Goal: Transaction & Acquisition: Book appointment/travel/reservation

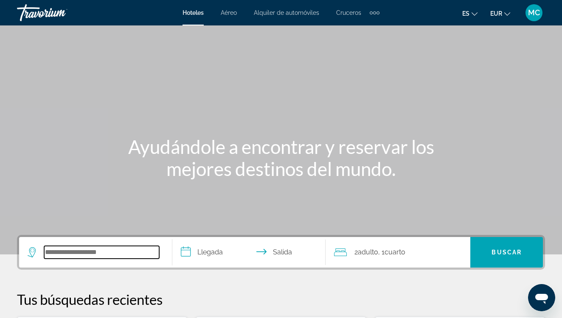
click at [98, 250] on input "Search hotel destination" at bounding box center [101, 252] width 115 height 13
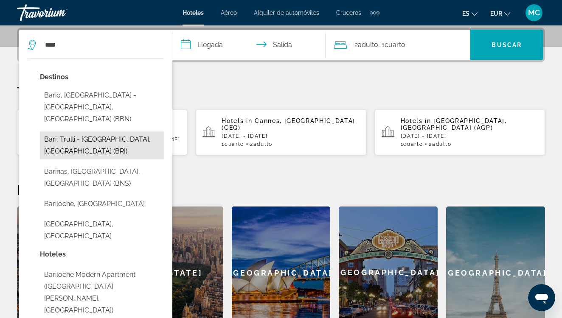
click at [81, 131] on button "Bari, Trulli - [GEOGRAPHIC_DATA], [GEOGRAPHIC_DATA] (BRI)" at bounding box center [102, 145] width 124 height 28
type input "**********"
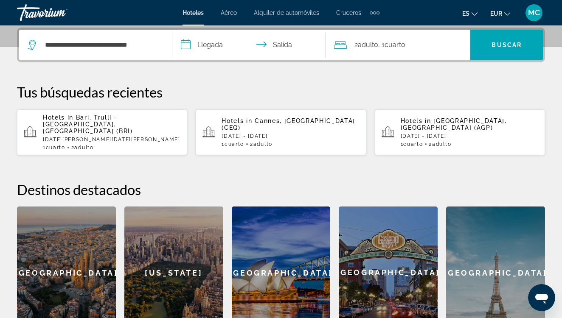
click at [205, 51] on input "**********" at bounding box center [250, 46] width 157 height 33
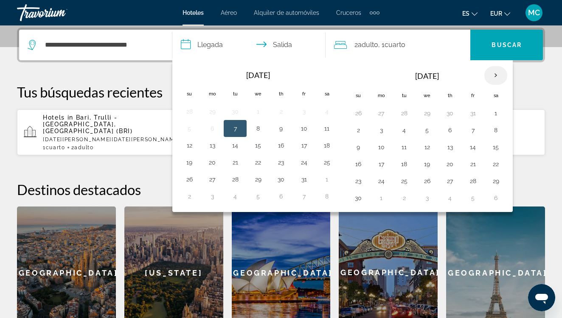
click at [493, 74] on th "Next month" at bounding box center [495, 75] width 23 height 19
click at [475, 145] on button "16" at bounding box center [473, 147] width 14 height 12
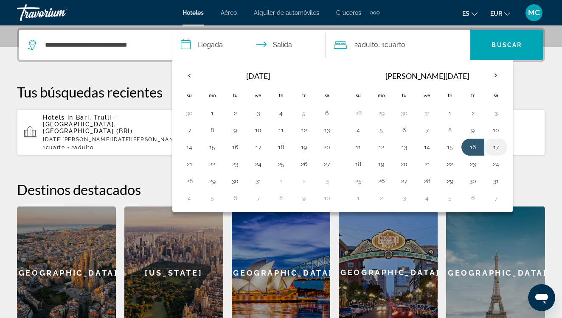
click at [495, 148] on button "17" at bounding box center [496, 147] width 14 height 12
type input "**********"
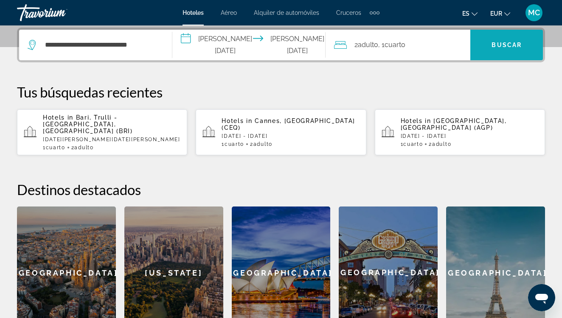
click at [485, 45] on span "Search" at bounding box center [506, 45] width 73 height 20
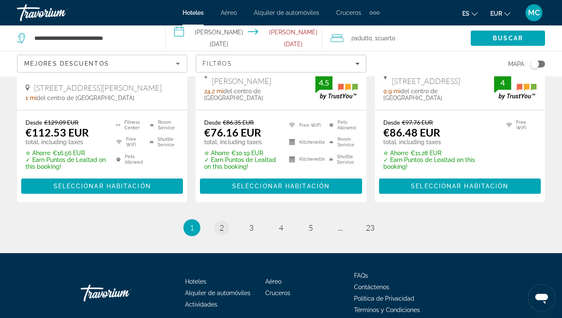
scroll to position [1220, 0]
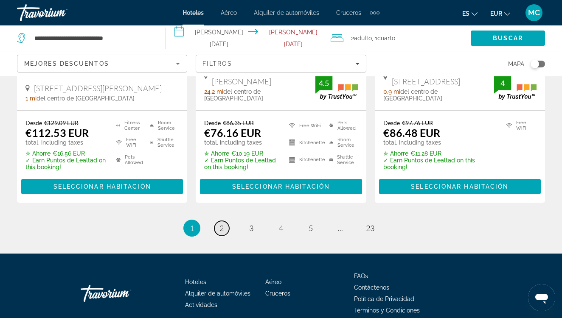
click at [223, 224] on span "2" at bounding box center [221, 228] width 4 height 9
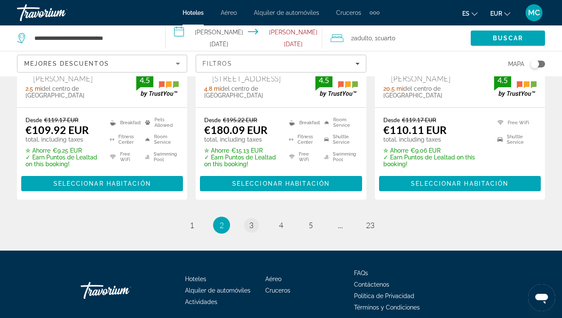
scroll to position [1232, 0]
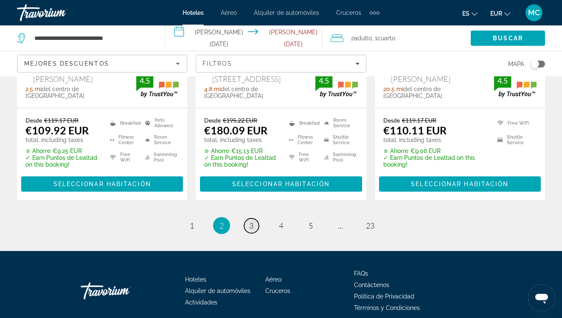
click at [249, 221] on span "3" at bounding box center [251, 225] width 4 height 9
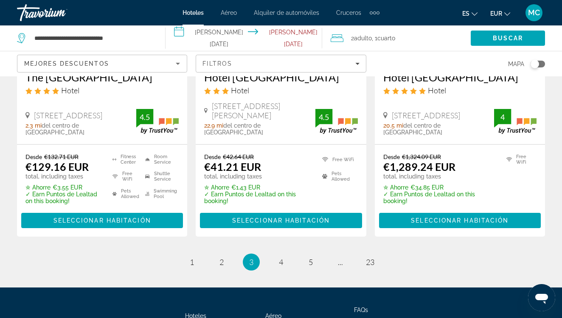
scroll to position [1196, 0]
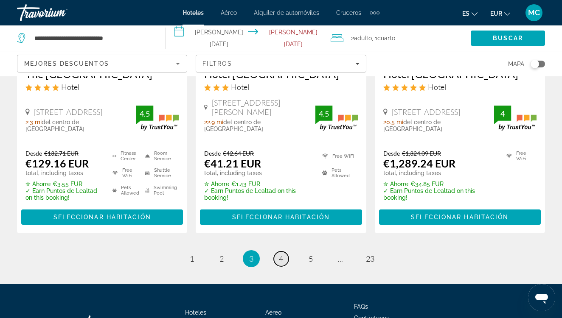
click at [283, 252] on link "page 4" at bounding box center [281, 259] width 15 height 15
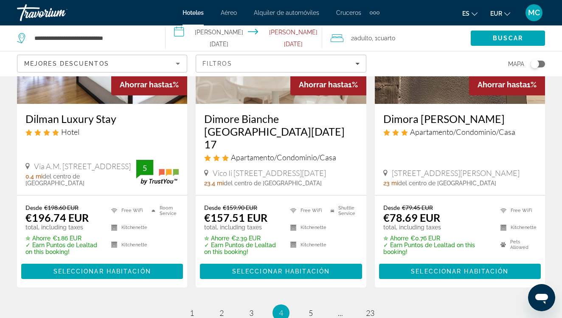
scroll to position [1166, 0]
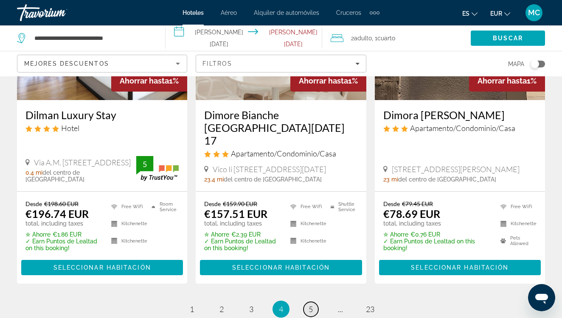
click at [309, 302] on link "page 5" at bounding box center [310, 309] width 15 height 15
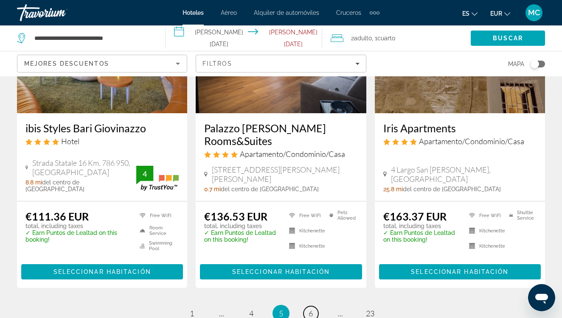
scroll to position [1123, 0]
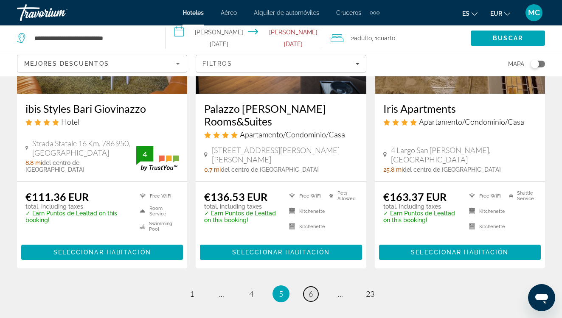
click at [308, 287] on link "page 6" at bounding box center [310, 294] width 15 height 15
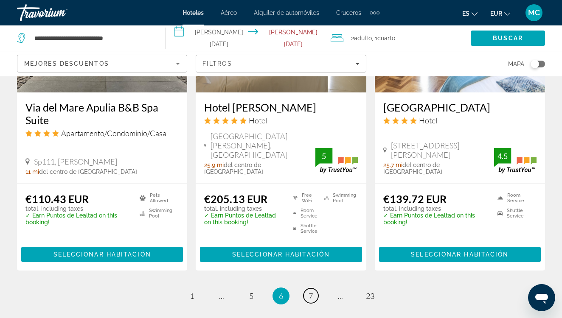
scroll to position [1091, 0]
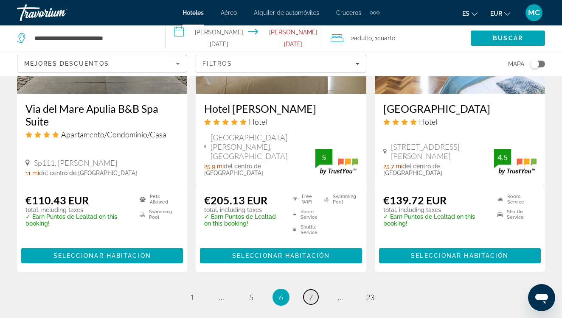
click at [304, 290] on link "page 7" at bounding box center [310, 297] width 15 height 15
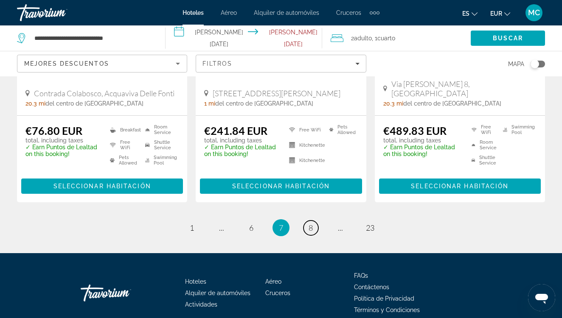
scroll to position [1178, 0]
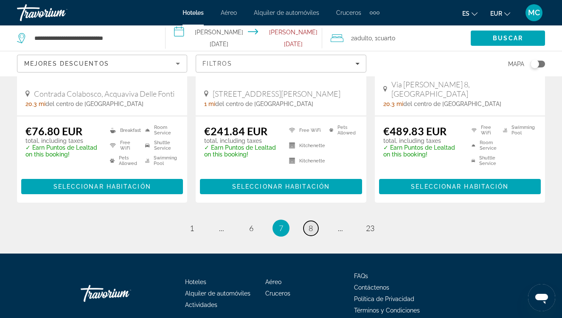
click at [311, 224] on span "8" at bounding box center [310, 228] width 4 height 9
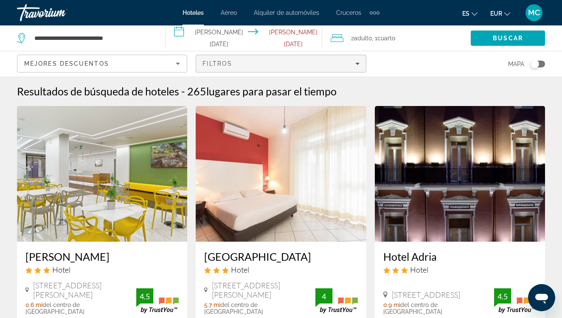
click at [354, 62] on div "Filtros" at bounding box center [280, 63] width 157 height 7
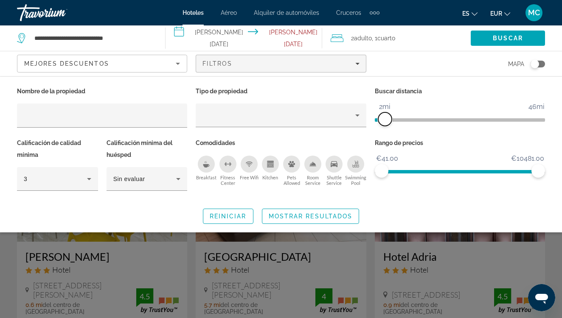
drag, startPoint x: 481, startPoint y: 122, endPoint x: 385, endPoint y: 135, distance: 96.8
click at [385, 135] on div "Buscar distancia 1mi 46mi 2mi" at bounding box center [459, 111] width 179 height 52
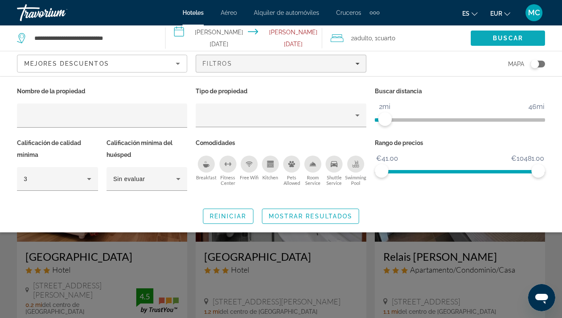
click at [503, 37] on span "Buscar" at bounding box center [507, 38] width 30 height 7
click at [336, 215] on span "Mostrar resultados" at bounding box center [310, 216] width 84 height 7
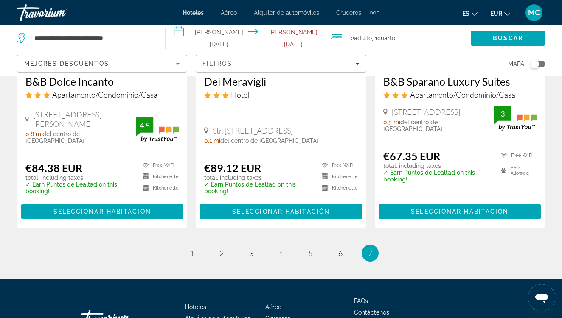
scroll to position [498, 0]
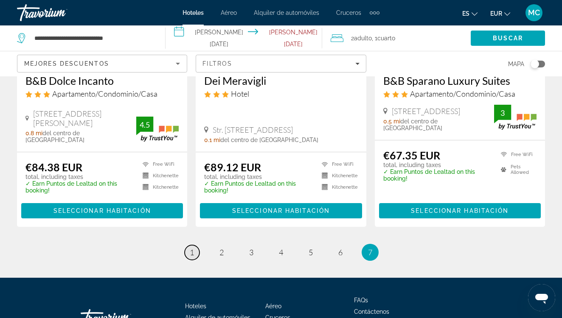
click at [191, 248] on span "1" at bounding box center [192, 252] width 4 height 9
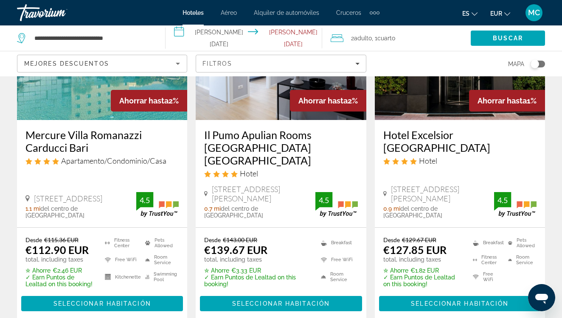
scroll to position [1126, 0]
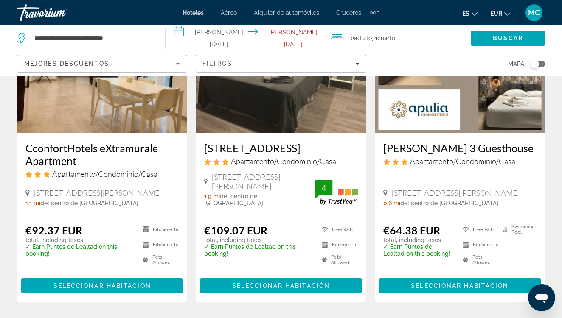
scroll to position [1089, 0]
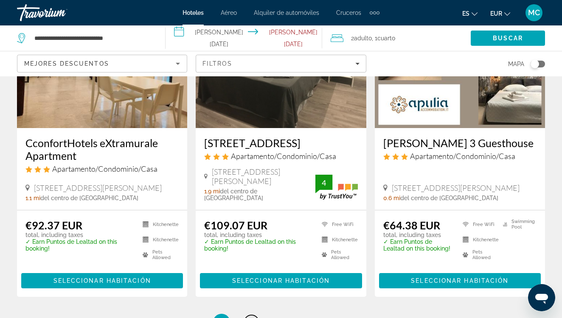
click at [250, 318] on span "3" at bounding box center [251, 322] width 4 height 9
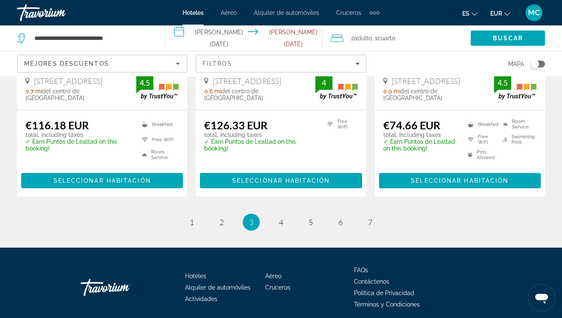
scroll to position [1184, 0]
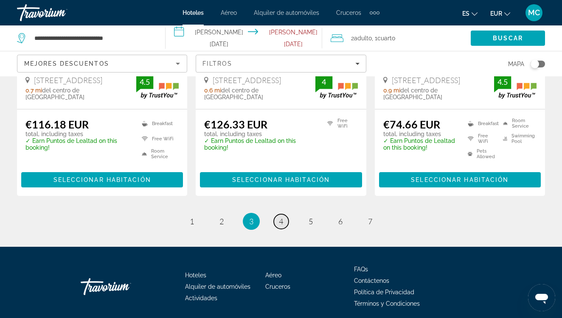
click at [283, 214] on link "page 4" at bounding box center [281, 221] width 15 height 15
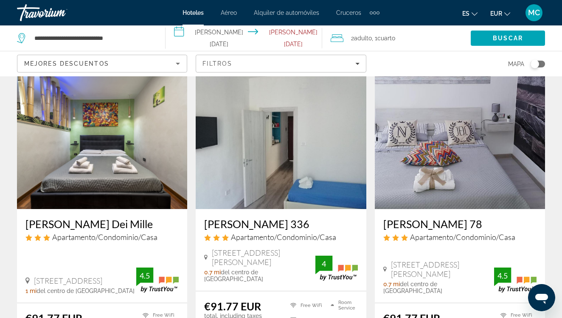
scroll to position [347, 0]
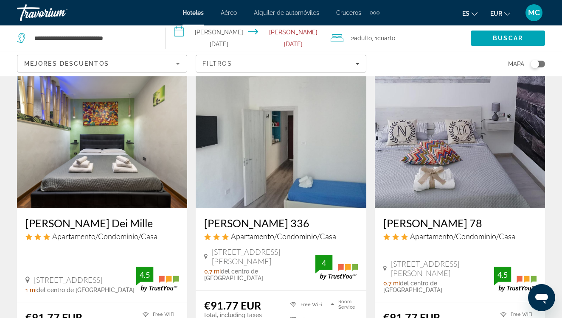
click at [532, 64] on div "Toggle map" at bounding box center [534, 64] width 8 height 8
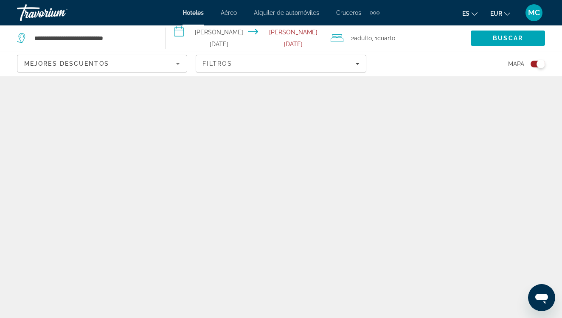
scroll to position [0, 0]
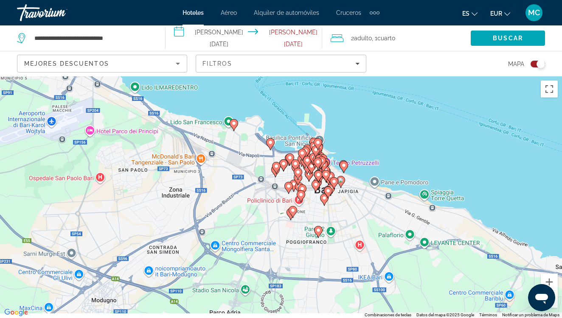
drag, startPoint x: 304, startPoint y: 179, endPoint x: 316, endPoint y: 156, distance: 26.4
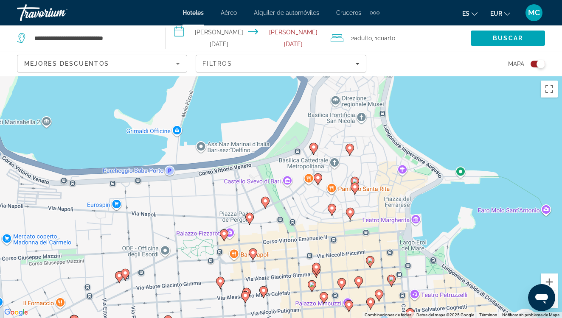
drag, startPoint x: 328, startPoint y: 103, endPoint x: 312, endPoint y: 231, distance: 129.1
click at [312, 231] on div "Para activar la función de arrastre con el teclado, pulsa Alt + Intro. Cuando h…" at bounding box center [281, 197] width 562 height 242
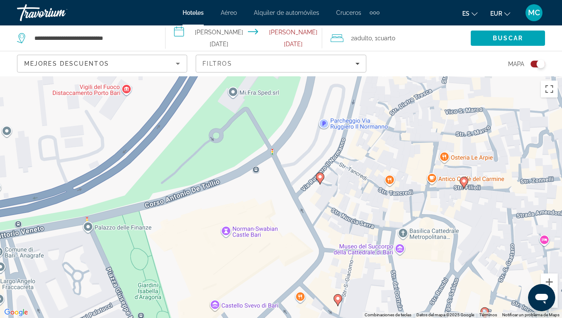
click at [319, 176] on image "Main content" at bounding box center [319, 176] width 5 height 5
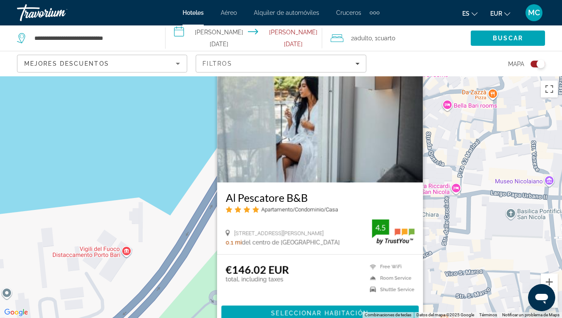
click at [332, 214] on div "Al Pescatore B&B Apartamento/Condominio/Casa" at bounding box center [320, 205] width 189 height 28
